Goal: Task Accomplishment & Management: Use online tool/utility

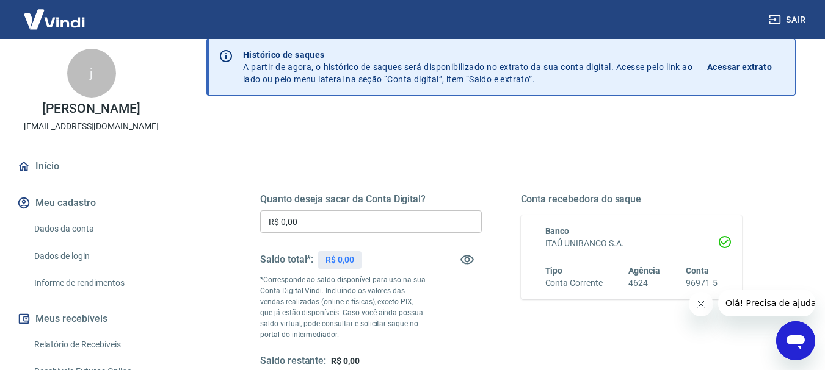
scroll to position [122, 0]
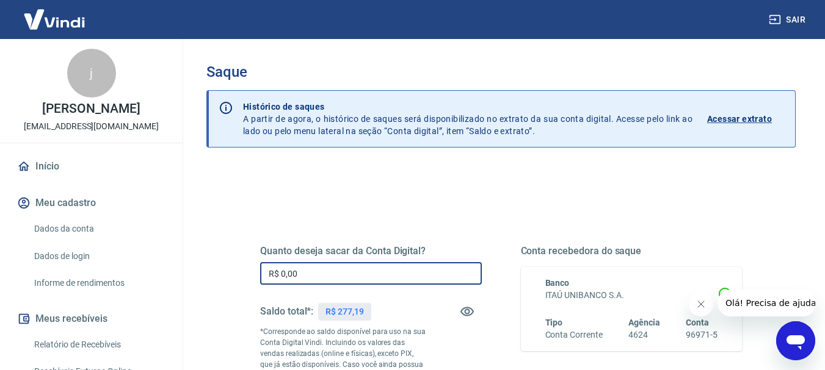
click at [323, 275] on input "R$ 0,00" at bounding box center [371, 273] width 222 height 23
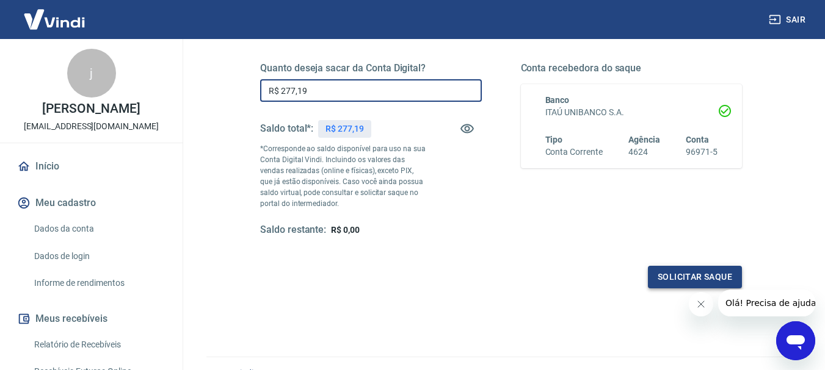
type input "R$ 277,19"
click at [696, 275] on button "Solicitar saque" at bounding box center [695, 277] width 94 height 23
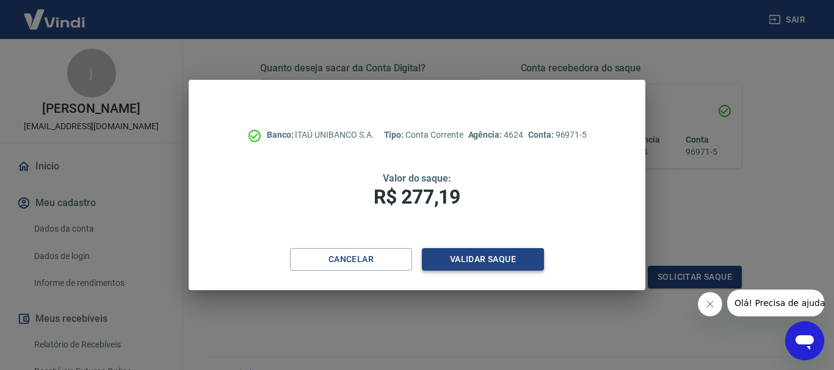
click at [489, 262] on button "Validar saque" at bounding box center [483, 259] width 122 height 23
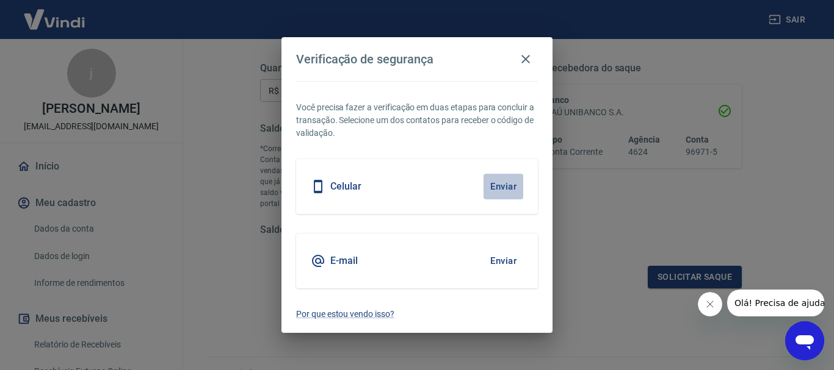
click at [508, 187] on button "Enviar" at bounding box center [503, 187] width 40 height 26
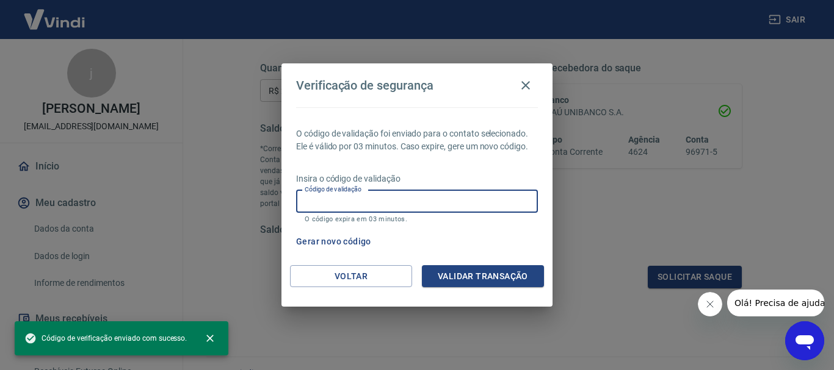
click at [458, 201] on input "Código de validação" at bounding box center [417, 201] width 242 height 23
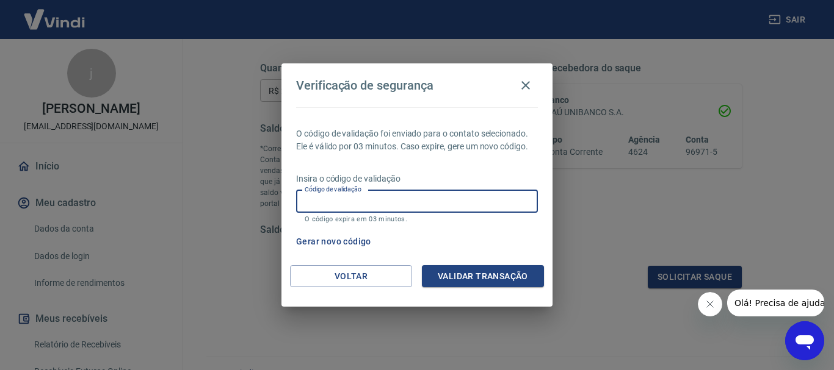
click at [458, 201] on input "Código de validação" at bounding box center [417, 201] width 242 height 23
click at [466, 150] on p "O código de validação foi enviado para o contato selecionado. Ele é válido por …" at bounding box center [417, 141] width 242 height 26
click at [395, 207] on input "Código de validação" at bounding box center [417, 201] width 242 height 23
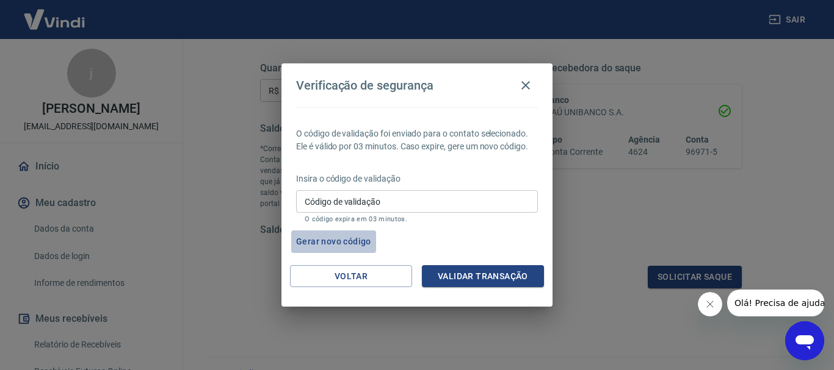
click at [320, 240] on button "Gerar novo código" at bounding box center [333, 242] width 85 height 23
click at [353, 245] on button "Gerar novo código" at bounding box center [333, 242] width 85 height 23
click at [522, 84] on icon "button" at bounding box center [525, 85] width 15 height 15
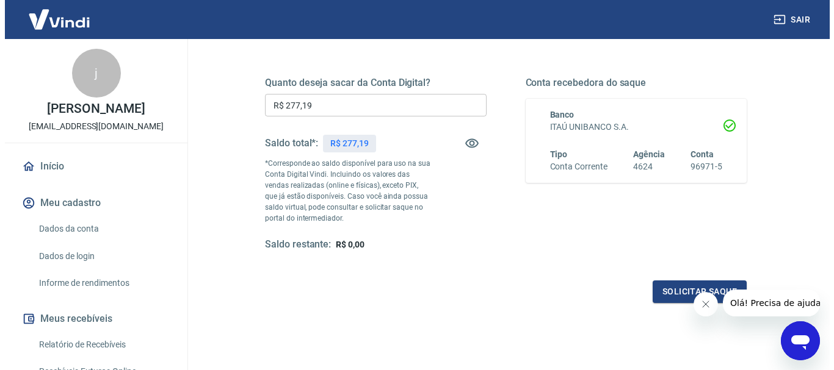
scroll to position [244, 0]
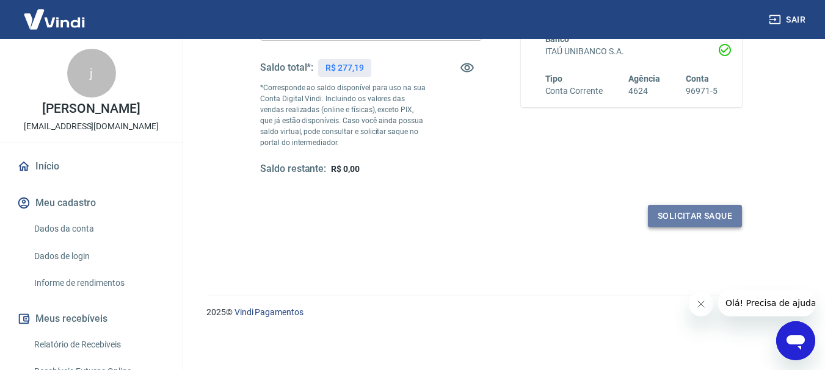
click at [679, 214] on button "Solicitar saque" at bounding box center [695, 216] width 94 height 23
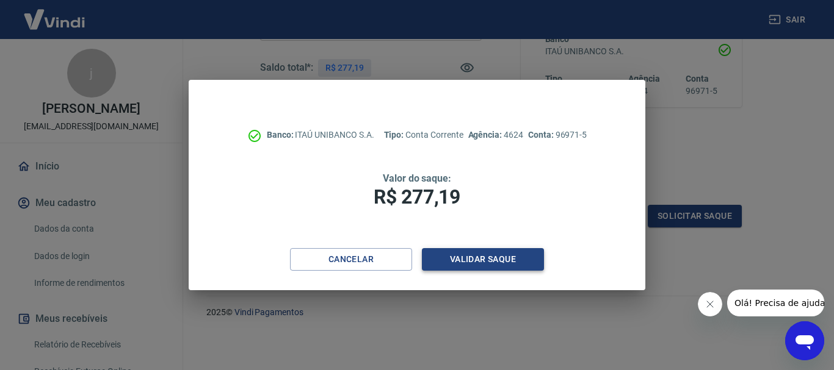
click at [471, 259] on button "Validar saque" at bounding box center [483, 259] width 122 height 23
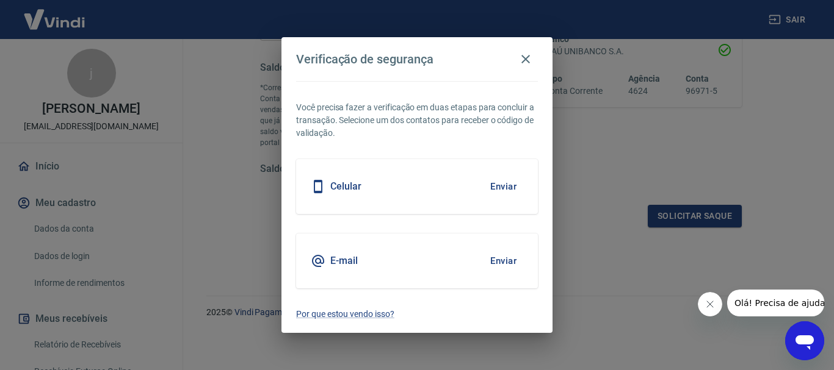
click at [503, 189] on button "Enviar" at bounding box center [503, 187] width 40 height 26
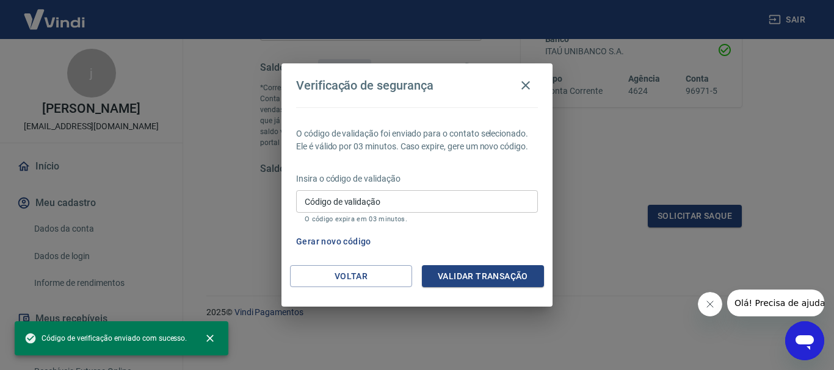
click at [498, 262] on div "O código de validação foi enviado para o contato selecionado. Ele é válido por …" at bounding box center [416, 186] width 271 height 158
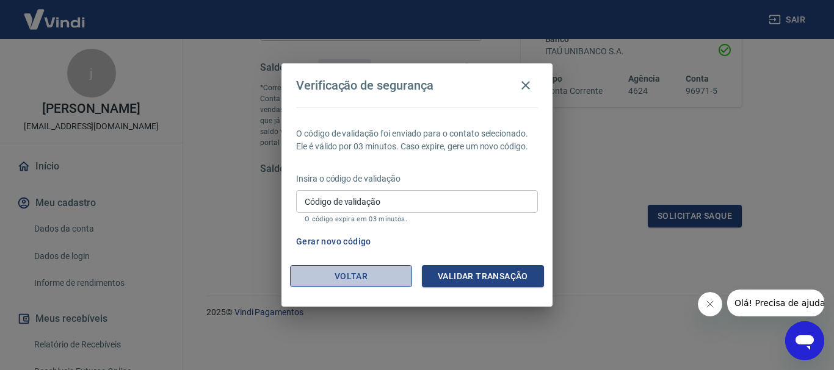
click at [364, 272] on button "Voltar" at bounding box center [351, 276] width 122 height 23
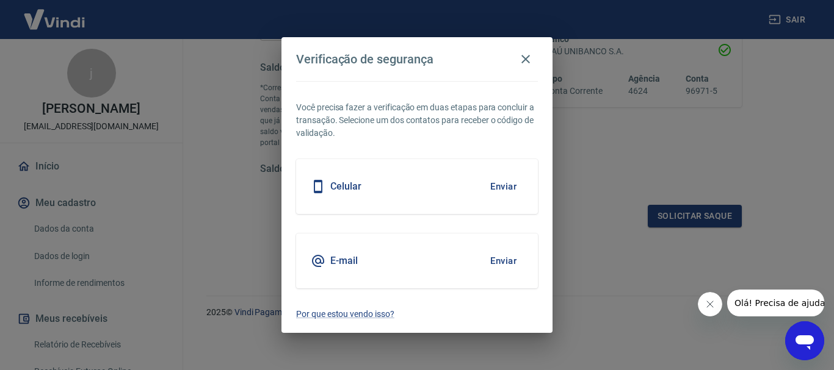
click at [514, 258] on button "Enviar" at bounding box center [503, 261] width 40 height 26
click at [507, 262] on button "Enviar" at bounding box center [503, 261] width 40 height 26
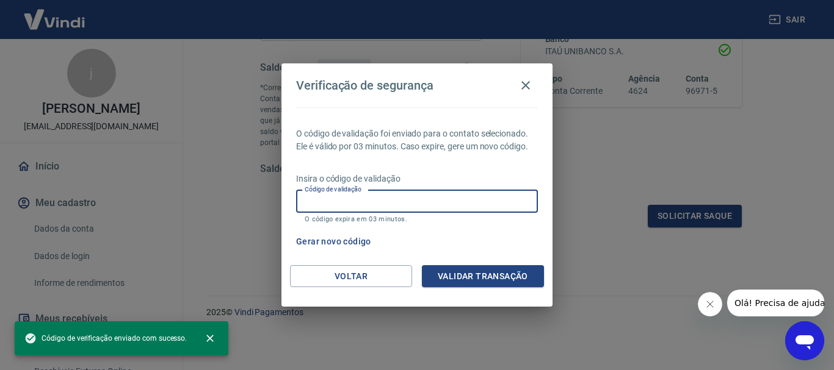
click at [352, 201] on input "Código de validação" at bounding box center [417, 201] width 242 height 23
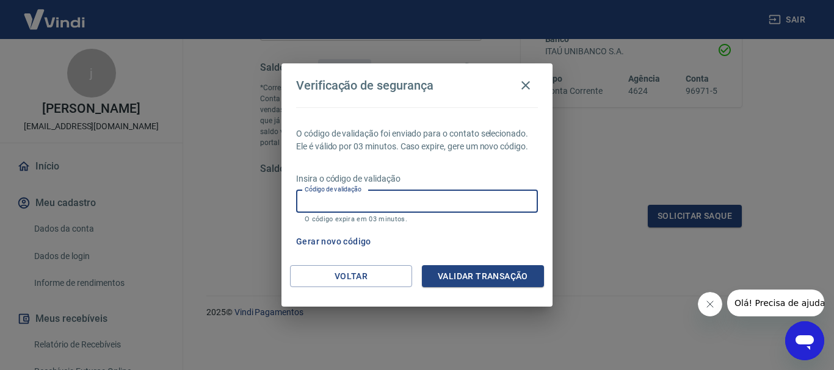
paste input "407232"
type input "407232"
click at [467, 273] on button "Validar transação" at bounding box center [483, 276] width 122 height 23
